Goal: Find contact information: Find contact information

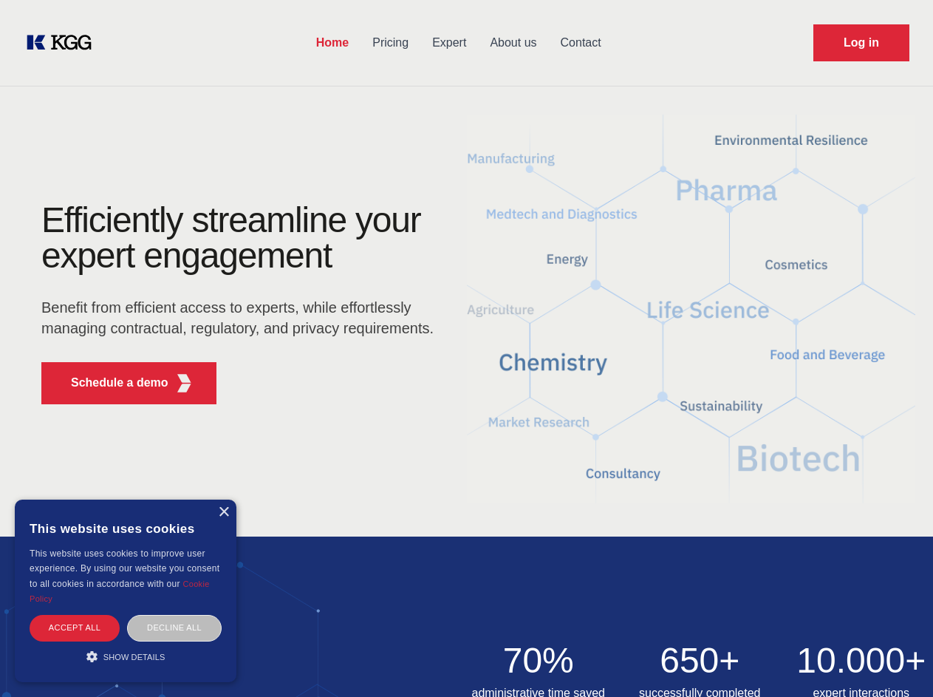
click at [466, 348] on div "Efficiently streamline your expert engagement Benefit from efficient access to …" at bounding box center [242, 309] width 449 height 214
click at [111, 383] on p "Schedule a demo" at bounding box center [120, 383] width 98 height 18
click at [223, 512] on div "× This website uses cookies This website uses cookies to improve user experienc…" at bounding box center [126, 591] width 222 height 183
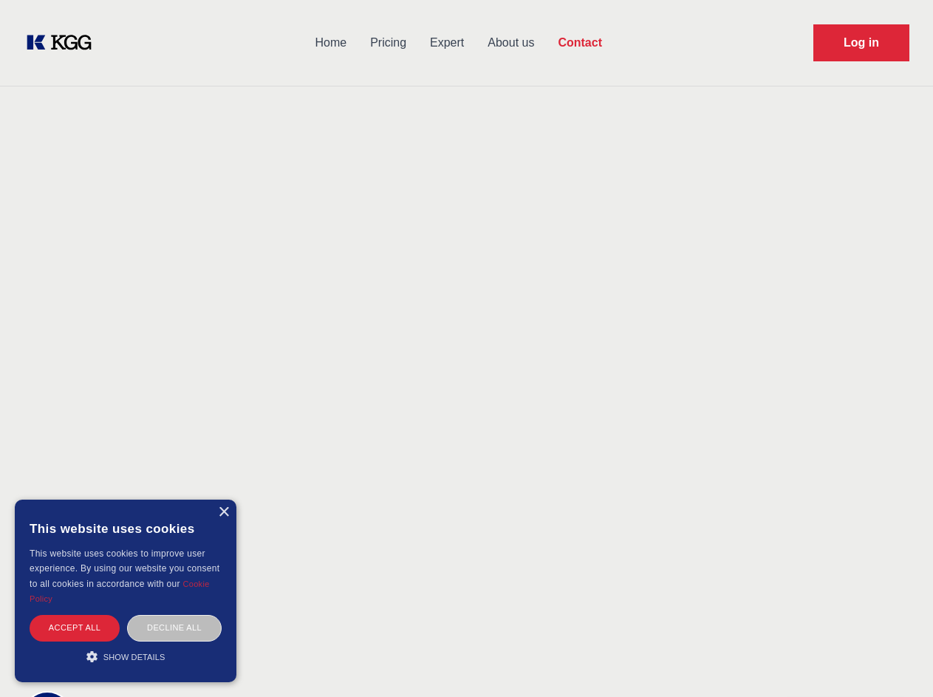
click at [75, 627] on div "Accept all" at bounding box center [75, 628] width 90 height 26
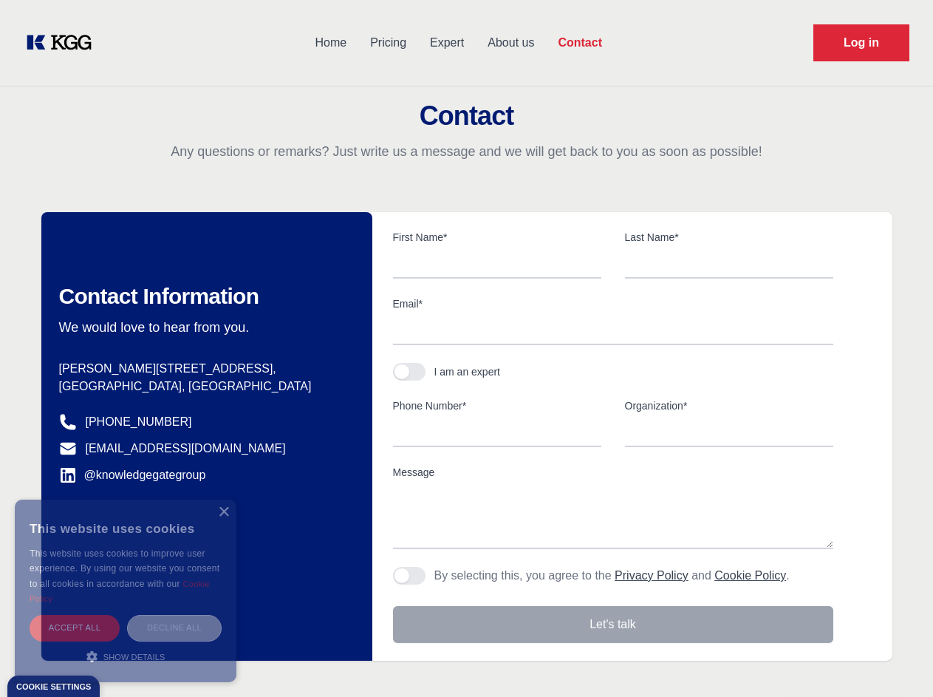
click at [174, 627] on div "Decline all" at bounding box center [174, 628] width 95 height 26
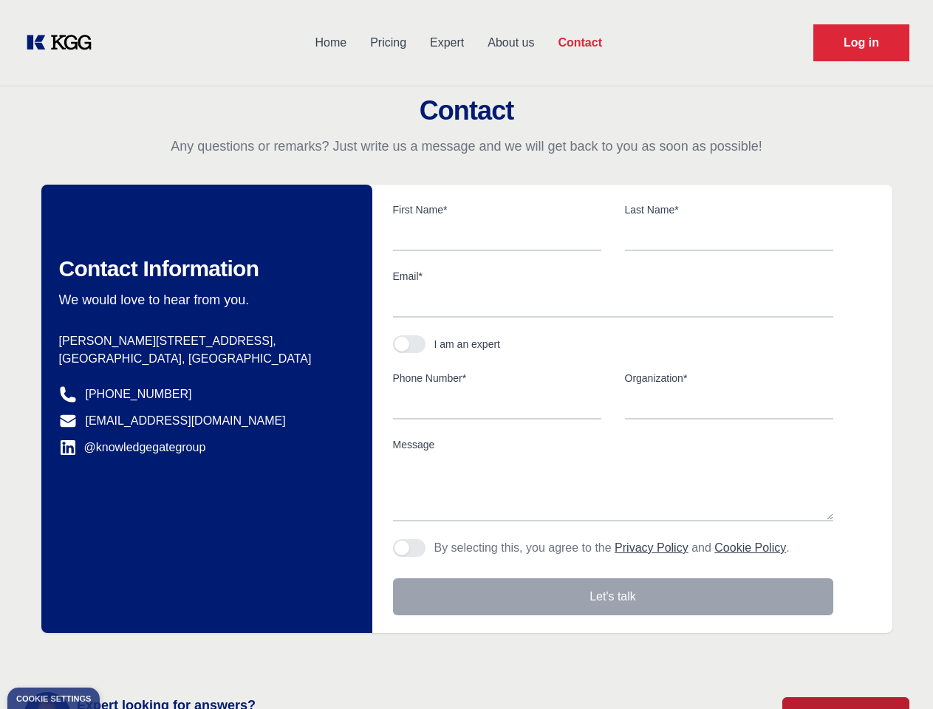
click at [126, 656] on main "Contact Any questions or remarks? Just write us a message and we will get back …" at bounding box center [466, 384] width 933 height 769
